Goal: Obtain resource: Obtain resource

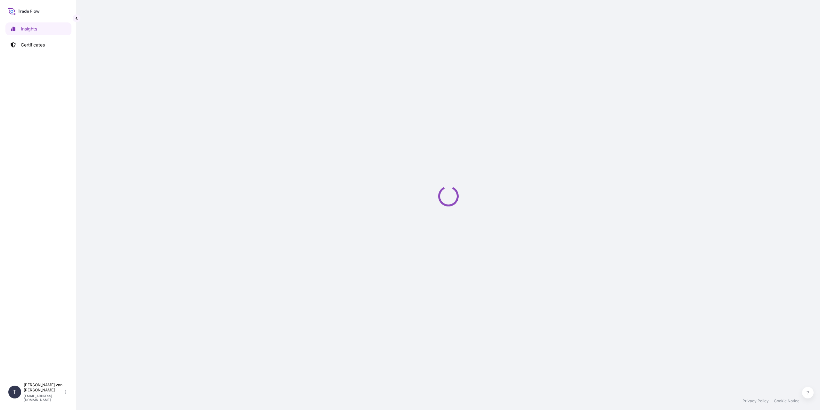
select select "2025"
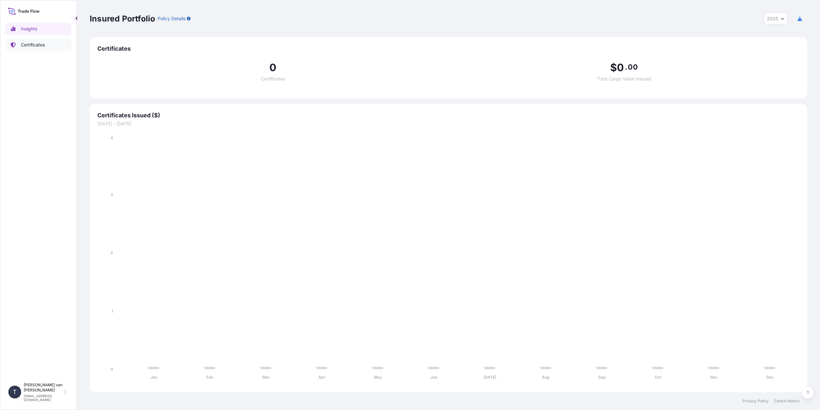
click at [29, 46] on p "Certificates" at bounding box center [33, 45] width 24 height 6
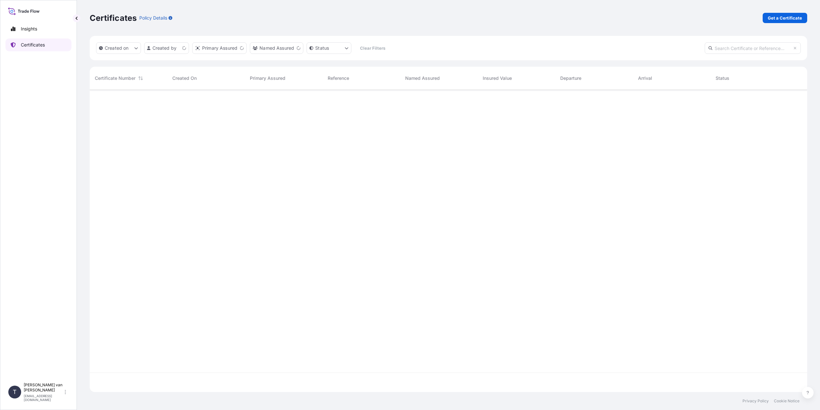
scroll to position [301, 713]
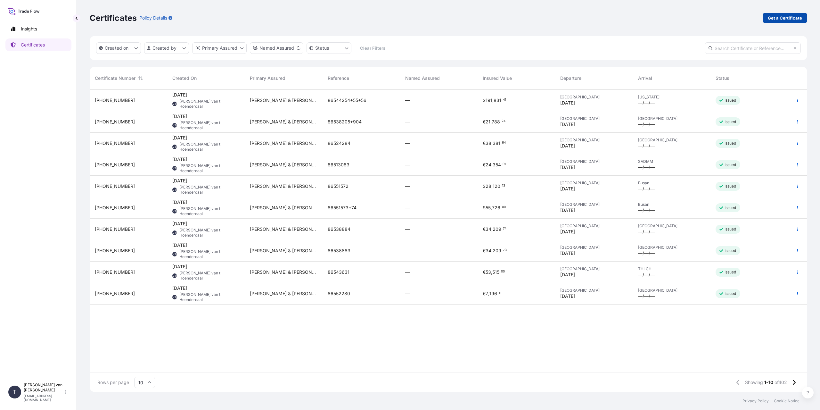
click at [794, 15] on p "Get a Certificate" at bounding box center [785, 18] width 34 height 6
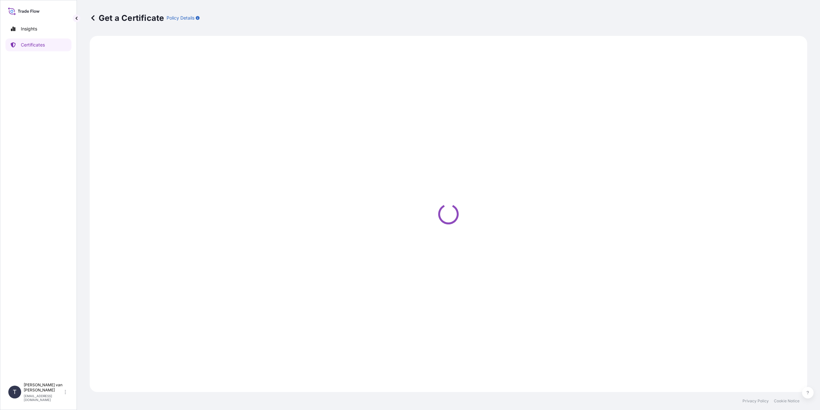
select select "Sea"
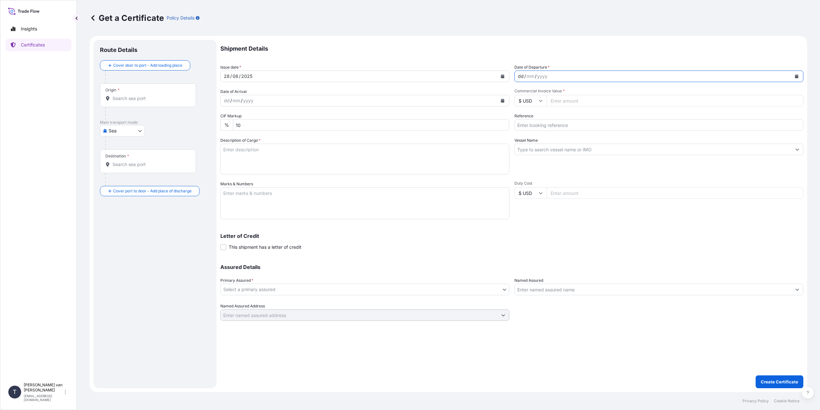
click at [521, 74] on div "dd" at bounding box center [520, 76] width 7 height 8
click at [520, 78] on div "dd" at bounding box center [520, 76] width 7 height 8
click at [144, 96] on input "Origin *" at bounding box center [150, 98] width 76 height 6
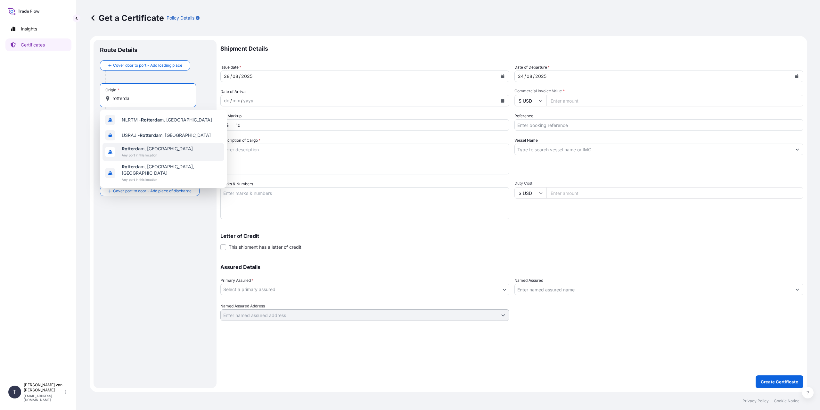
click at [145, 154] on span "Any port in this location" at bounding box center [157, 155] width 71 height 6
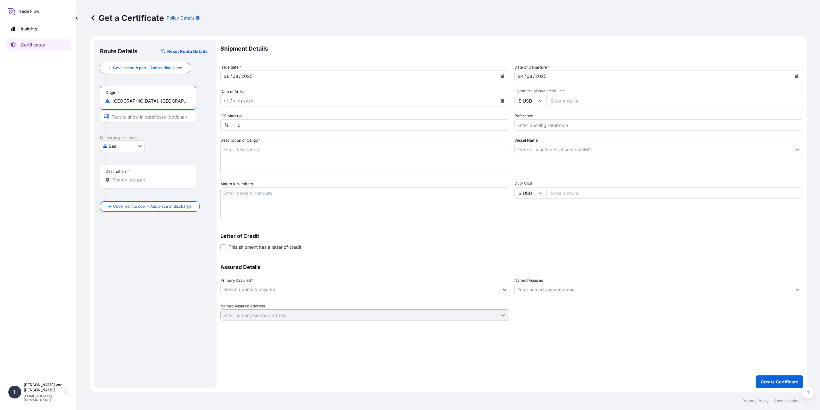
type input "[GEOGRAPHIC_DATA], [GEOGRAPHIC_DATA]"
click at [132, 182] on input "Destination *" at bounding box center [150, 179] width 76 height 6
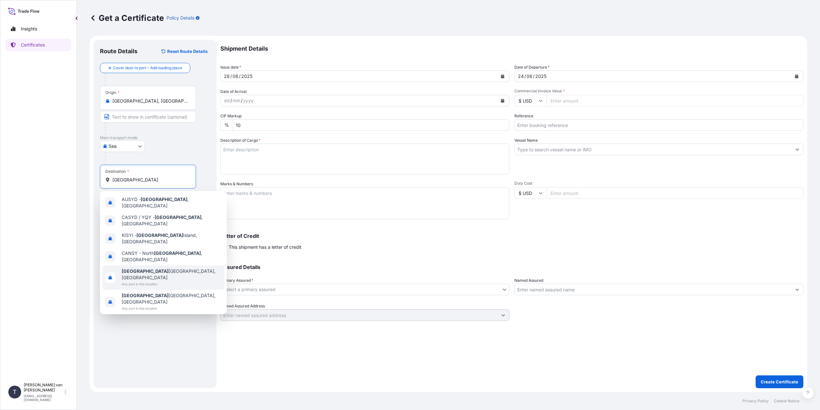
click at [160, 281] on span "Any port in this location" at bounding box center [172, 284] width 100 height 6
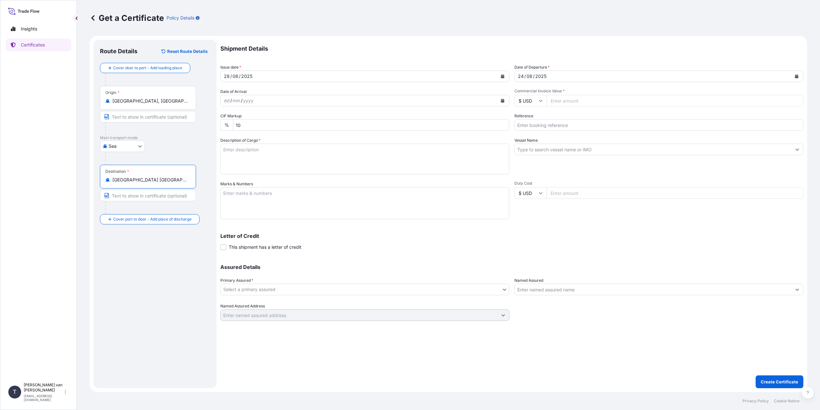
type input "[GEOGRAPHIC_DATA] [GEOGRAPHIC_DATA], [GEOGRAPHIC_DATA]"
click at [541, 99] on icon at bounding box center [541, 101] width 4 height 4
click at [531, 120] on div "€ EUR" at bounding box center [530, 118] width 27 height 12
type input "€ EUR"
click at [553, 101] on input "Commercial Invoice Value *" at bounding box center [674, 101] width 257 height 12
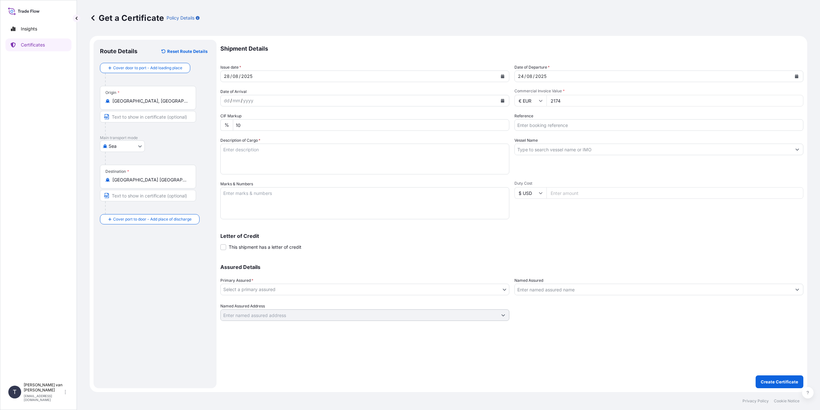
type input "21747"
type input "21747.12"
click at [550, 124] on input "Reference" at bounding box center [658, 125] width 289 height 12
type input "86559420"
click at [544, 147] on input "Vessel Name" at bounding box center [653, 149] width 277 height 12
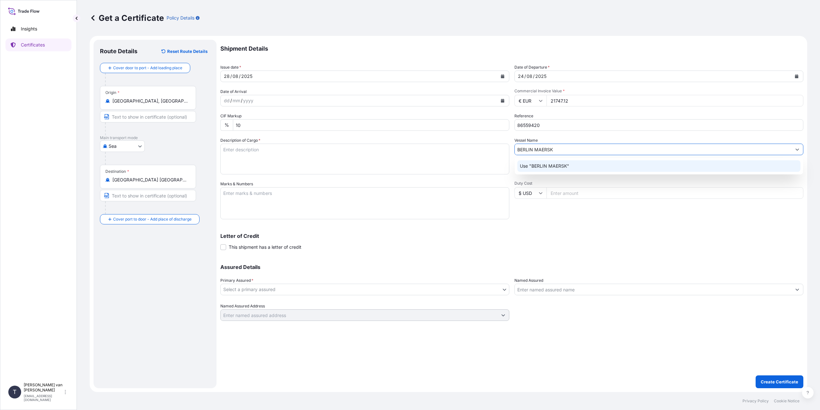
click at [550, 162] on div "Use "BERLIN MAERSK"" at bounding box center [658, 166] width 283 height 12
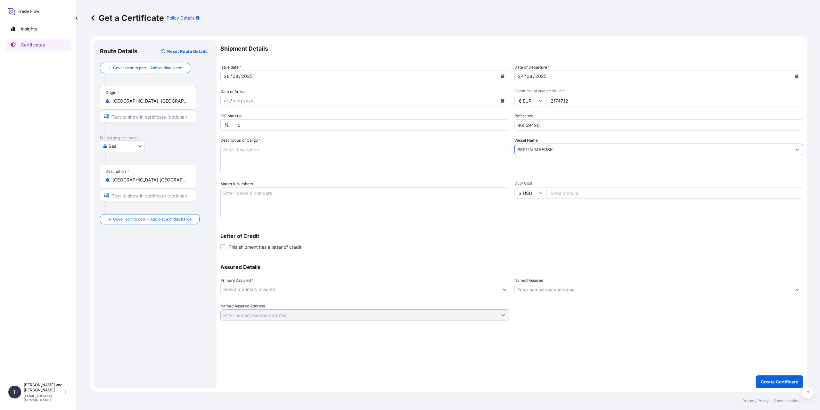
type input "BERLIN MAERSK"
click at [291, 155] on textarea "Description of Cargo *" at bounding box center [364, 158] width 289 height 31
type textarea "1x 20ft container containing: 790 bags x 25 kg Resistamyl 347 = 19750 kg net we…"
click at [290, 201] on textarea "Marks & Numbers" at bounding box center [364, 203] width 289 height 32
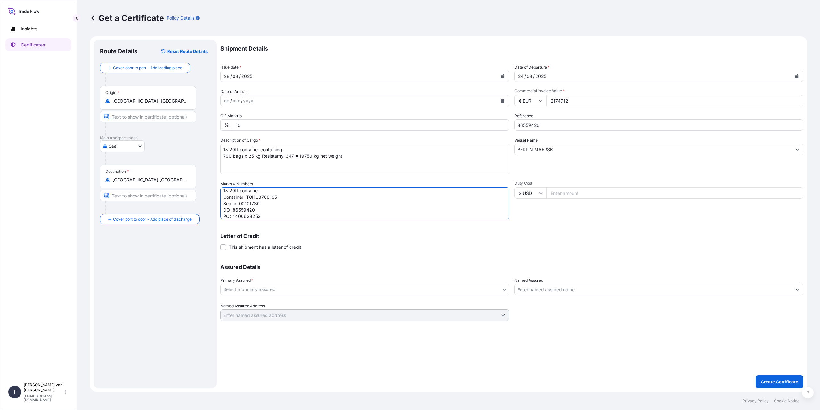
type textarea "1x 20ft container Container: TGHU3706195 Sealnr: 00101730 DO: 86559420 PO: 4400…"
click at [371, 289] on body "Insights Certificates T [PERSON_NAME] van t Hoenderdaal [EMAIL_ADDRESS][DOMAIN_…" at bounding box center [410, 205] width 820 height 410
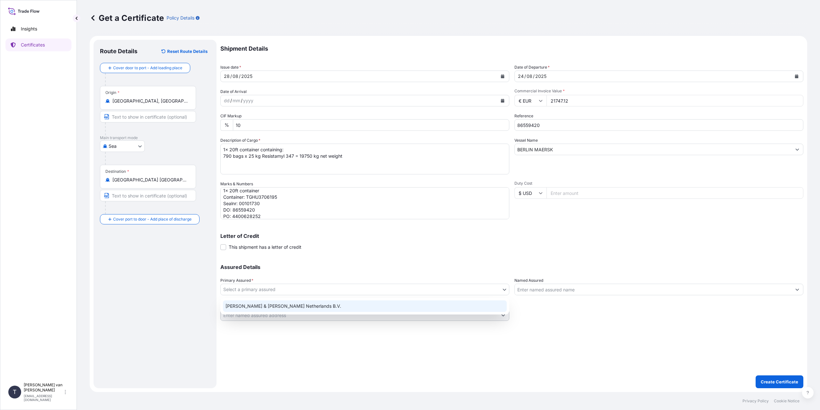
click at [262, 306] on div "[PERSON_NAME] & [PERSON_NAME] Netherlands B.V." at bounding box center [365, 306] width 284 height 12
select select "31666"
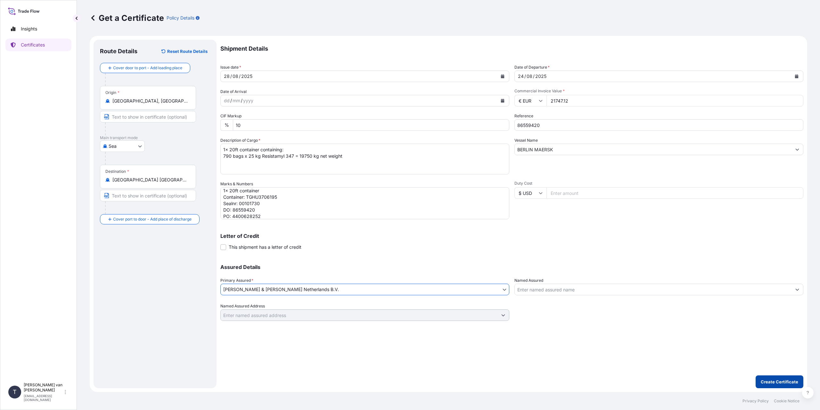
click at [767, 379] on p "Create Certificate" at bounding box center [779, 381] width 37 height 6
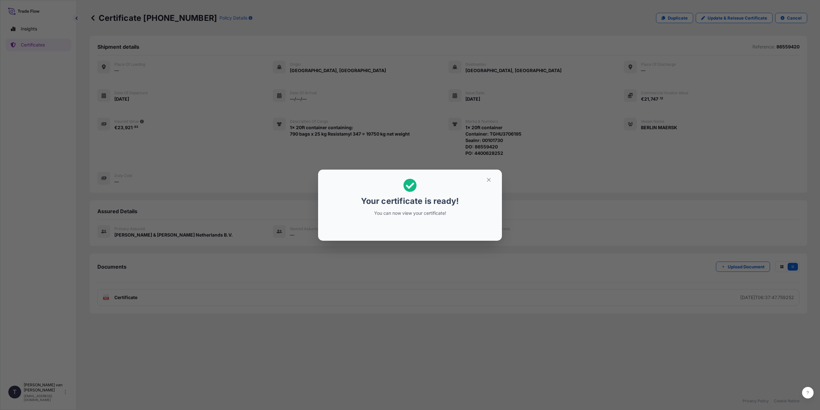
click at [322, 282] on div "Your certificate is ready! You can now view your certificate!" at bounding box center [410, 205] width 820 height 410
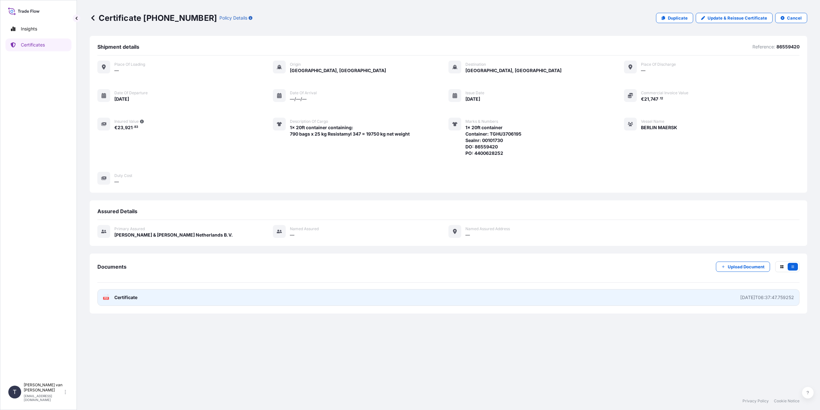
click at [313, 298] on link "PDF Certificate [DATE]T06:37:47.759252" at bounding box center [448, 297] width 702 height 17
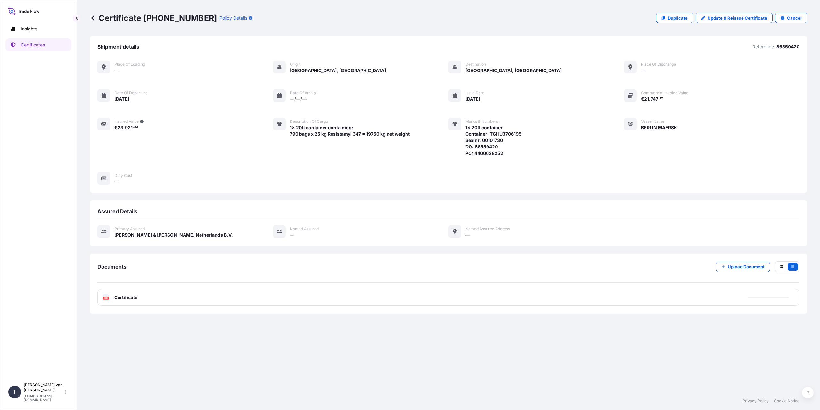
click at [236, 164] on div "Place of Loading — Origin [GEOGRAPHIC_DATA], [GEOGRAPHIC_DATA] Destination [GEO…" at bounding box center [448, 123] width 702 height 124
